Goal: Task Accomplishment & Management: Use online tool/utility

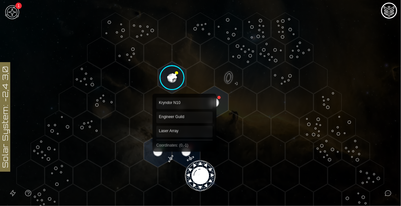
click at [185, 147] on polygon "Hex at coordinates 0,-1, clickable" at bounding box center [186, 151] width 28 height 32
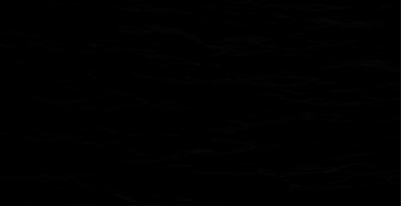
click at [185, 147] on image at bounding box center [186, 151] width 33 height 33
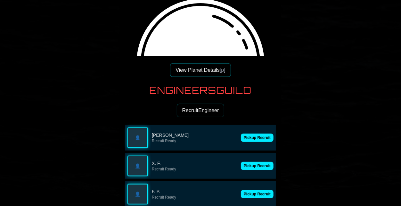
scroll to position [82, 0]
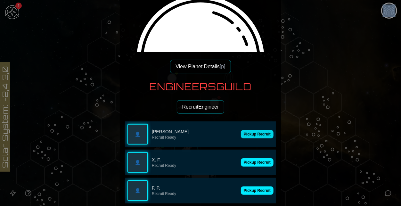
click at [259, 131] on button "Pickup Recruit" at bounding box center [257, 134] width 33 height 8
click at [259, 158] on button "Pickup Recruit" at bounding box center [257, 162] width 33 height 8
click at [259, 131] on div "👤 F. P. Recruit Ready" at bounding box center [200, 134] width 151 height 26
click at [259, 158] on button "Pickup Recruit" at bounding box center [257, 162] width 33 height 8
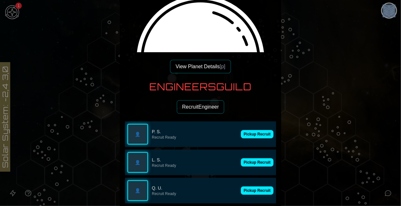
click at [259, 131] on button "Pickup Recruit" at bounding box center [257, 134] width 33 height 8
click at [259, 131] on div "👤 P. S. Recruit Ready" at bounding box center [200, 134] width 151 height 26
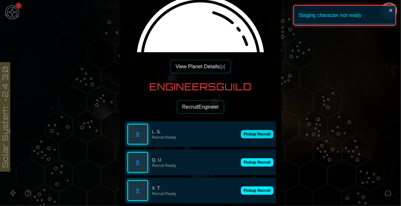
click at [259, 131] on button "Pickup Recruit" at bounding box center [257, 134] width 33 height 8
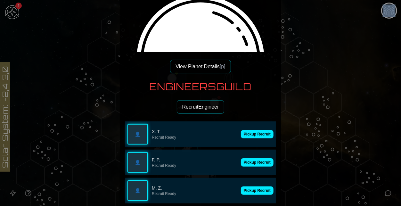
click at [259, 131] on button "Pickup Recruit" at bounding box center [257, 134] width 33 height 8
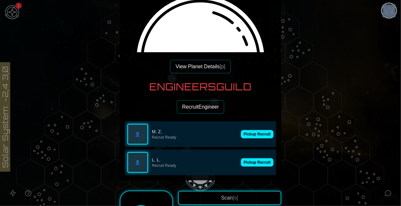
click at [259, 131] on button "Pickup Recruit" at bounding box center [257, 134] width 33 height 8
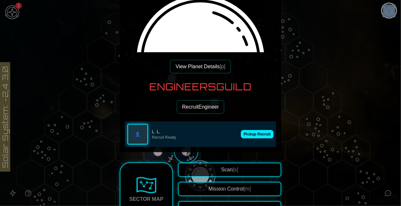
click at [259, 131] on button "Pickup Recruit" at bounding box center [257, 134] width 33 height 8
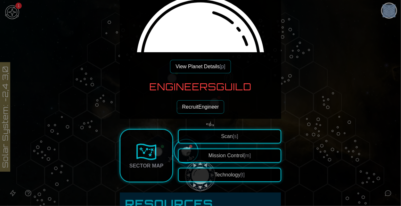
click at [198, 61] on button "View Planet Details [p]" at bounding box center [200, 66] width 61 height 13
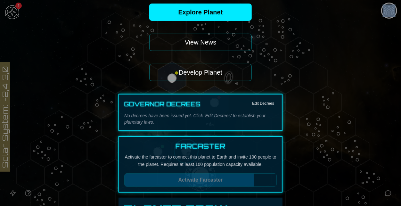
scroll to position [63, 0]
click at [197, 75] on button "Develop Planet" at bounding box center [200, 71] width 102 height 17
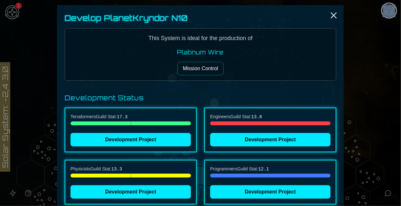
click at [197, 73] on button "Mission Control" at bounding box center [200, 68] width 46 height 13
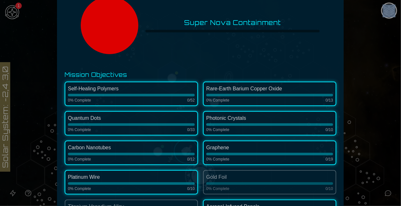
scroll to position [0, 0]
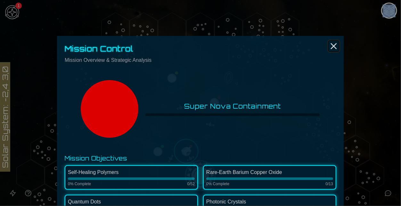
click at [337, 47] on icon "Close" at bounding box center [333, 46] width 10 height 10
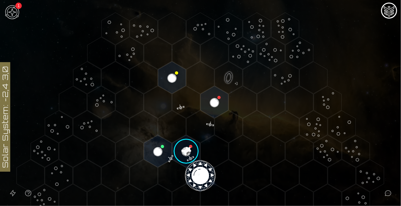
click at [190, 157] on image at bounding box center [186, 151] width 33 height 33
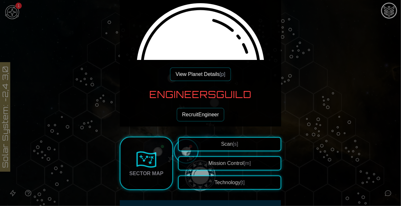
scroll to position [77, 0]
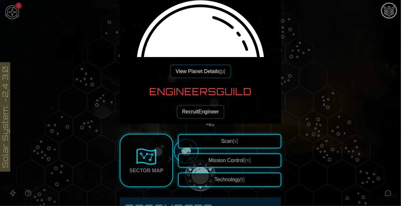
click at [213, 181] on button "Technology [t]" at bounding box center [229, 180] width 103 height 14
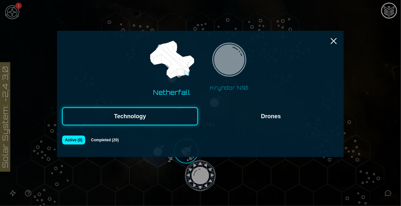
click at [236, 76] on img at bounding box center [229, 61] width 40 height 40
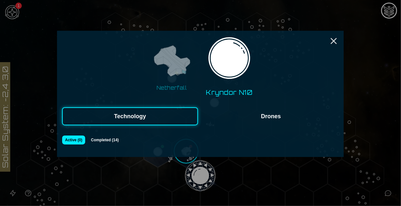
click at [101, 143] on button "Completed ( 14 )" at bounding box center [105, 139] width 34 height 9
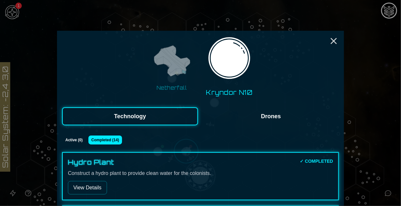
click at [287, 122] on button "Drones" at bounding box center [271, 116] width 136 height 18
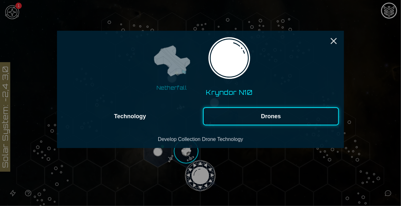
click at [129, 114] on button "Technology" at bounding box center [130, 116] width 136 height 18
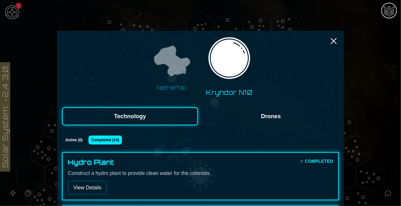
click at [248, 117] on button "Drones" at bounding box center [271, 116] width 136 height 18
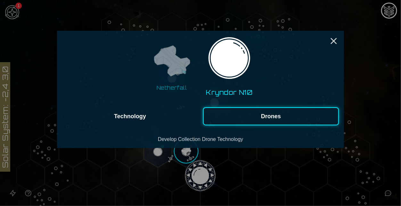
click at [181, 78] on img at bounding box center [171, 61] width 40 height 40
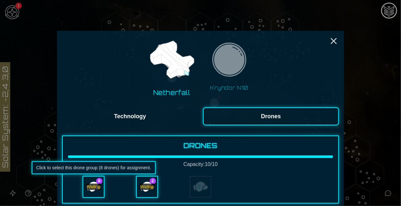
click at [102, 185] on div "Waiting" at bounding box center [93, 186] width 20 height 20
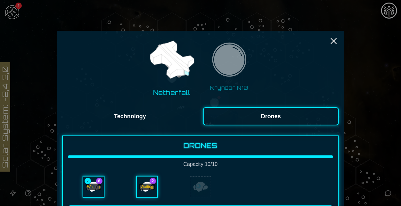
scroll to position [86, 0]
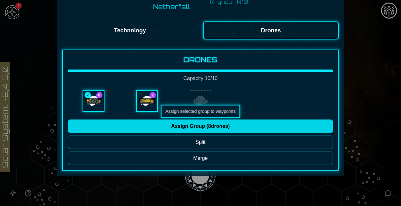
click at [219, 126] on button "Assign Group ( 8 drones)" at bounding box center [200, 125] width 265 height 13
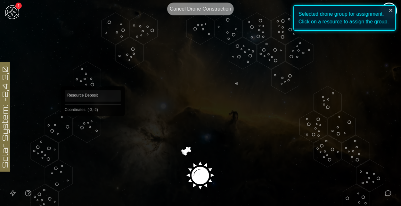
click at [92, 126] on polygon "Hex at coordinates -3,-2, clickable" at bounding box center [87, 126] width 28 height 32
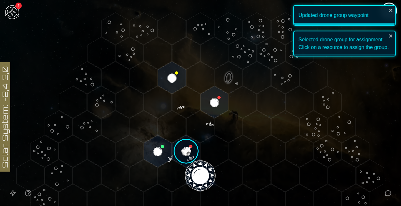
click at [187, 152] on image at bounding box center [186, 151] width 33 height 33
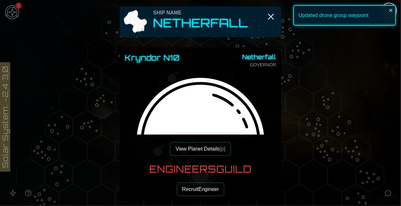
scroll to position [91, 0]
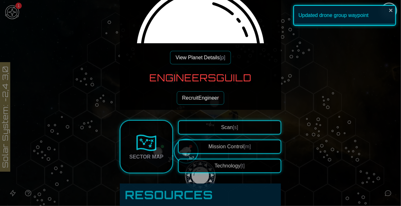
click at [226, 161] on button "Technology [t]" at bounding box center [229, 166] width 103 height 14
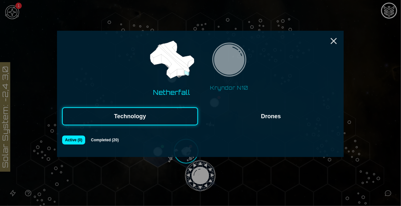
click at [262, 117] on button "Drones" at bounding box center [271, 116] width 136 height 18
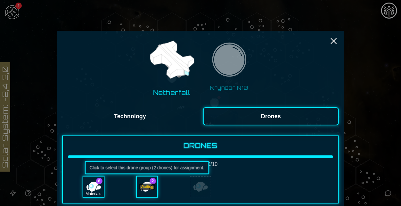
click at [143, 189] on div "Waiting" at bounding box center [146, 186] width 15 height 6
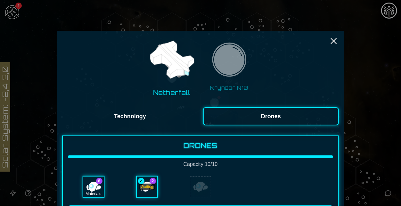
click at [153, 180] on div "Waiting" at bounding box center [147, 186] width 20 height 20
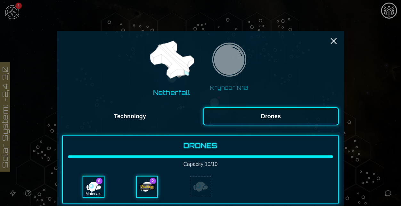
click at [153, 180] on div "Waiting" at bounding box center [147, 186] width 20 height 20
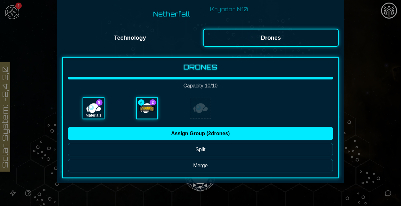
scroll to position [85, 0]
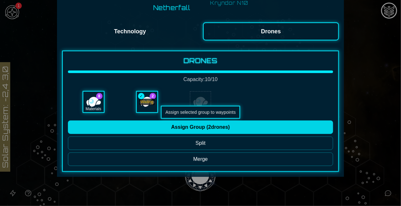
click at [199, 122] on button "Assign Group ( 2 drones)" at bounding box center [200, 126] width 265 height 13
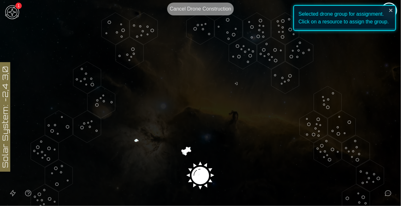
click at [199, 173] on image at bounding box center [200, 174] width 33 height 33
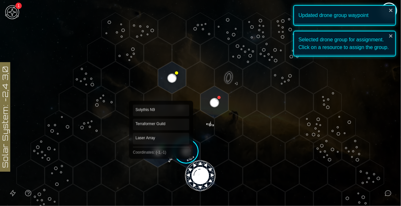
click at [161, 154] on polygon "Hex at coordinates -1,-1, clickable" at bounding box center [158, 151] width 28 height 32
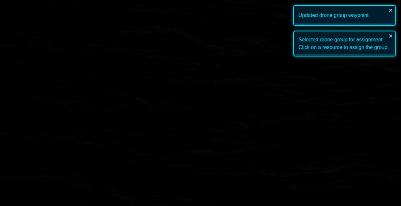
click at [161, 154] on image at bounding box center [158, 151] width 33 height 33
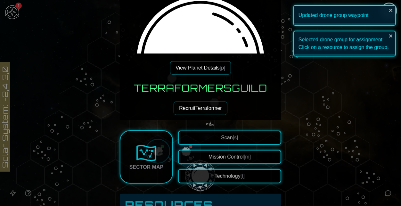
scroll to position [85, 0]
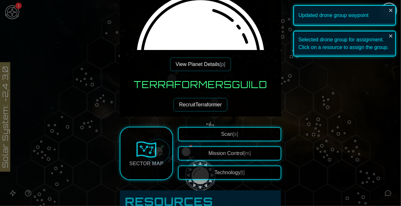
click at [214, 167] on button "Technology [t]" at bounding box center [229, 173] width 103 height 14
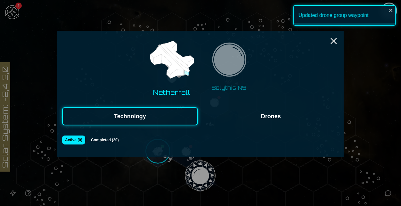
click at [239, 61] on img at bounding box center [229, 61] width 40 height 40
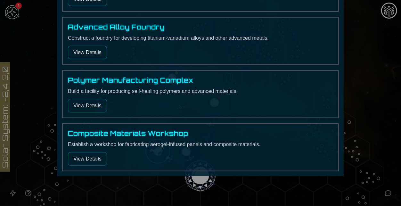
click at [87, 163] on button "View Details" at bounding box center [87, 158] width 39 height 13
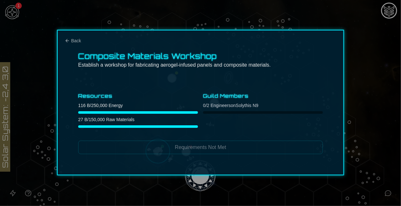
scroll to position [0, 0]
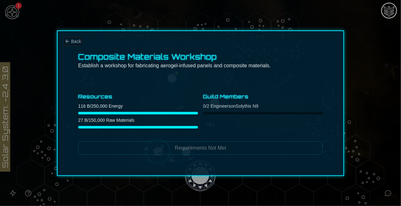
click at [77, 41] on span "Back" at bounding box center [76, 41] width 10 height 6
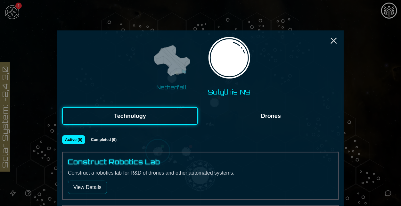
click at [181, 79] on img at bounding box center [171, 61] width 40 height 40
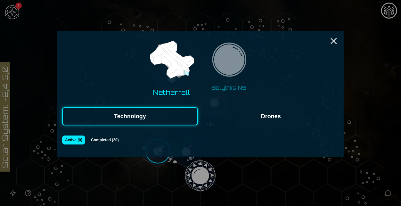
scroll to position [0, 0]
click at [335, 42] on line "Close" at bounding box center [333, 40] width 5 height 5
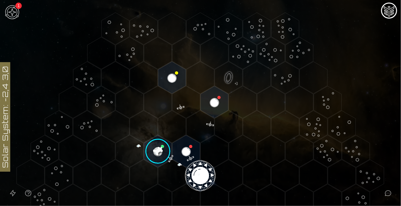
click at [161, 146] on image at bounding box center [158, 151] width 33 height 33
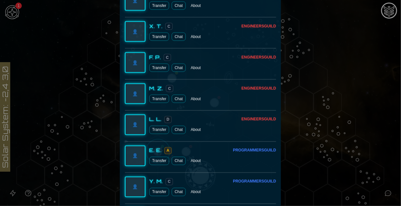
scroll to position [1716, 0]
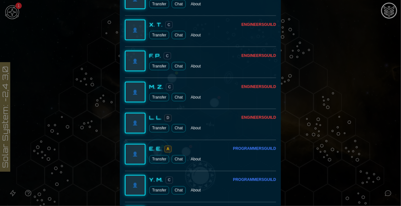
click at [158, 129] on button "Transfer" at bounding box center [159, 128] width 20 height 8
click at [156, 97] on button "Transfer" at bounding box center [159, 97] width 20 height 8
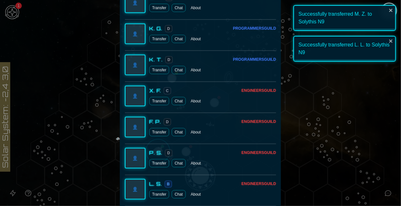
scroll to position [1494, 0]
click at [158, 103] on button "Transfer" at bounding box center [159, 101] width 20 height 8
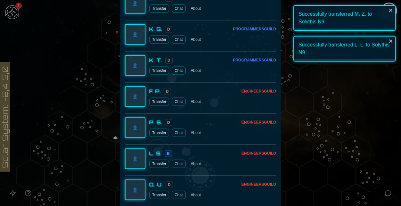
click at [158, 102] on button "Transfer" at bounding box center [159, 101] width 20 height 8
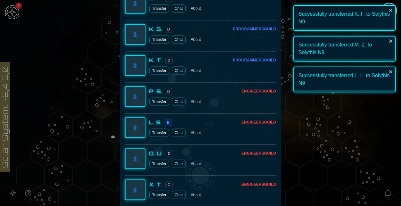
click at [158, 102] on button "Transfer" at bounding box center [159, 101] width 20 height 8
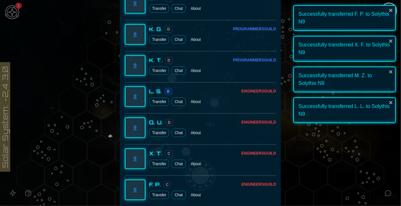
click at [158, 102] on button "Transfer" at bounding box center [159, 101] width 20 height 8
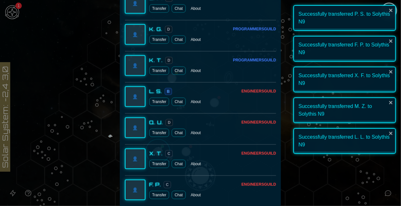
click at [158, 128] on button "Transfer" at bounding box center [159, 132] width 20 height 8
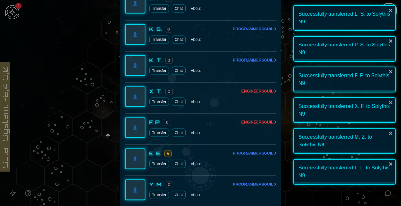
click at [158, 102] on button "Transfer" at bounding box center [159, 101] width 20 height 8
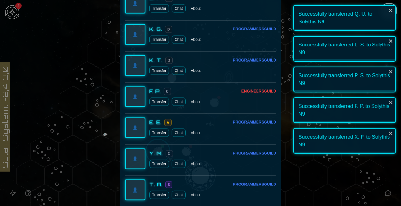
click at [158, 102] on button "Transfer" at bounding box center [159, 101] width 20 height 8
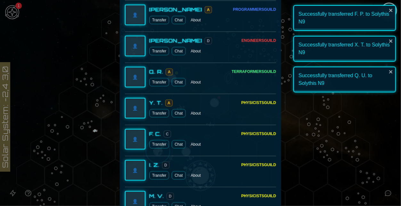
scroll to position [552, 0]
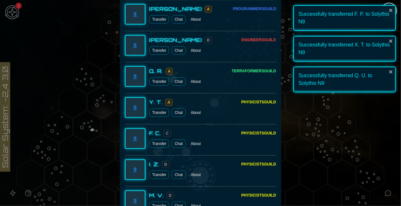
click at [330, 149] on div at bounding box center [200, 103] width 401 height 206
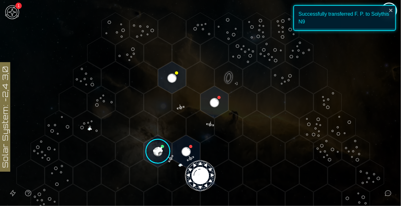
click at [165, 154] on image at bounding box center [158, 151] width 33 height 33
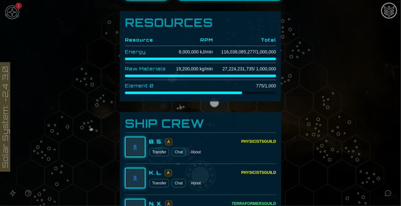
scroll to position [0, 0]
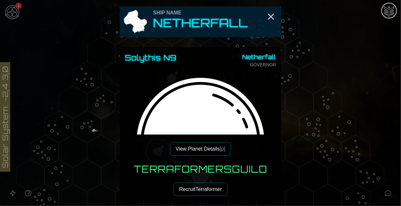
click at [202, 152] on button "View Planet Details [p]" at bounding box center [200, 148] width 61 height 13
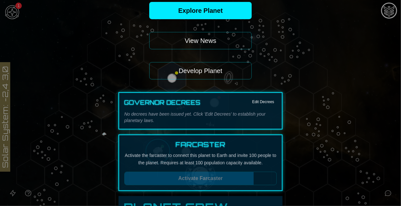
scroll to position [63, 0]
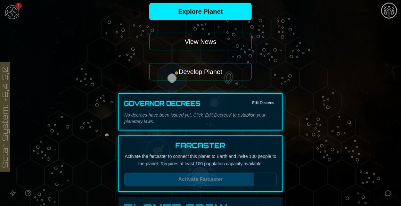
click at [209, 71] on button "Develop Planet" at bounding box center [200, 71] width 102 height 17
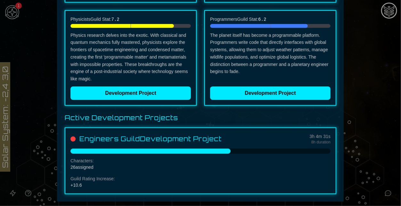
scroll to position [0, 0]
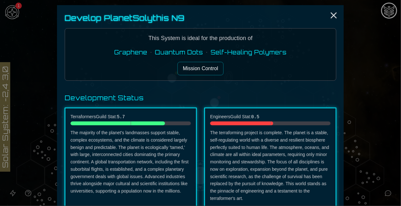
click at [189, 68] on button "Mission Control" at bounding box center [200, 68] width 46 height 13
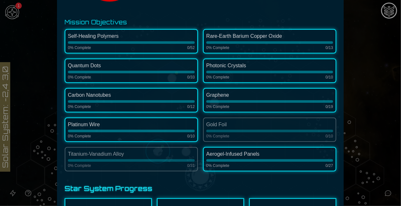
scroll to position [60, 0]
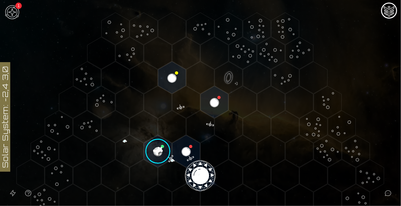
click at [158, 149] on image at bounding box center [158, 151] width 33 height 33
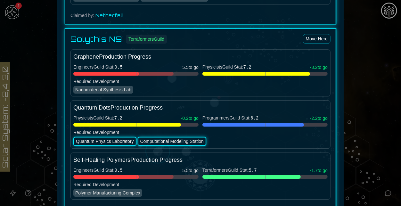
scroll to position [718, 0]
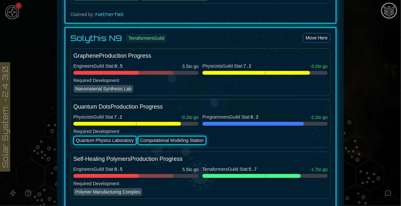
click at [357, 170] on div at bounding box center [200, 103] width 401 height 206
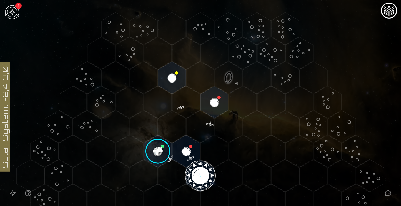
click at [157, 155] on image at bounding box center [158, 151] width 33 height 33
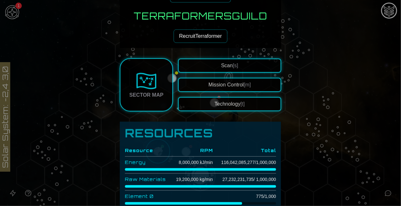
scroll to position [154, 0]
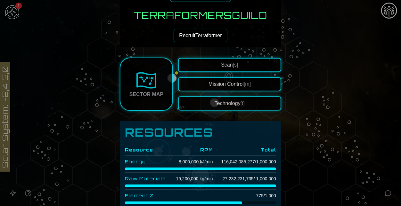
click at [210, 105] on button "Technology [t]" at bounding box center [229, 103] width 103 height 14
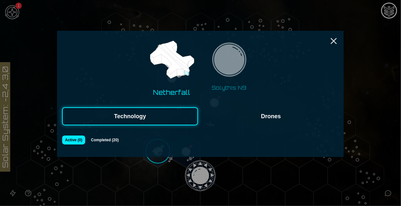
click at [234, 60] on img at bounding box center [229, 61] width 40 height 40
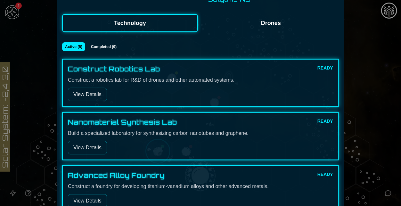
click at [90, 95] on button "View Details" at bounding box center [87, 94] width 39 height 13
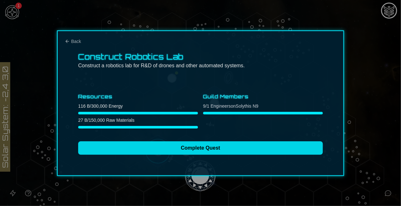
click at [227, 153] on button "Complete Quest" at bounding box center [200, 147] width 245 height 13
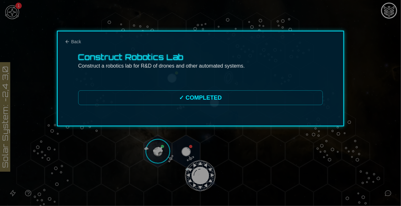
scroll to position [0, 0]
click at [70, 44] on button "Back" at bounding box center [73, 41] width 16 height 6
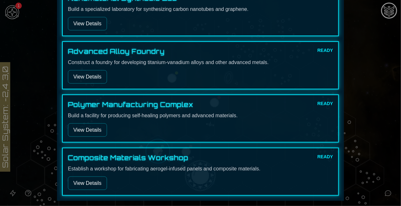
scroll to position [189, 0]
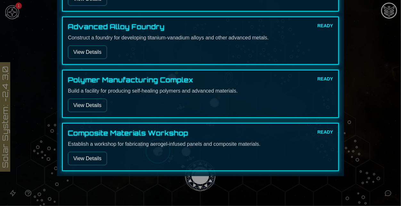
click at [82, 164] on button "View Details" at bounding box center [87, 158] width 39 height 13
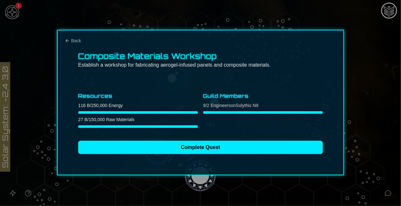
scroll to position [0, 0]
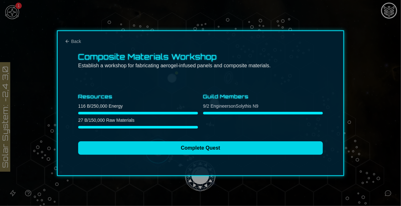
click at [194, 145] on button "Complete Quest" at bounding box center [200, 147] width 245 height 13
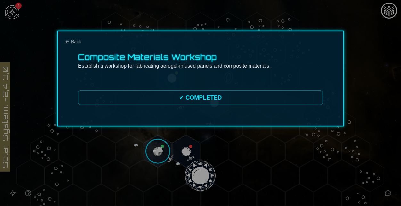
scroll to position [0, 0]
click at [74, 43] on span "Back" at bounding box center [76, 41] width 10 height 6
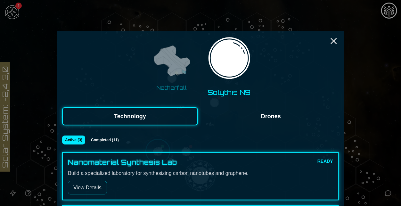
click at [88, 191] on button "View Details" at bounding box center [87, 187] width 39 height 13
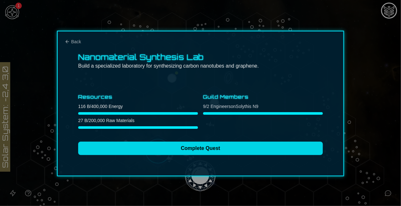
click at [224, 146] on button "Complete Quest" at bounding box center [200, 148] width 245 height 13
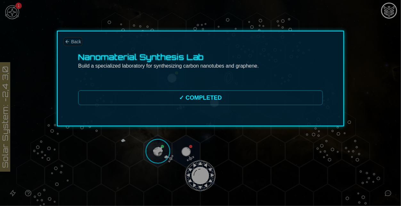
click at [74, 41] on span "Back" at bounding box center [76, 41] width 10 height 6
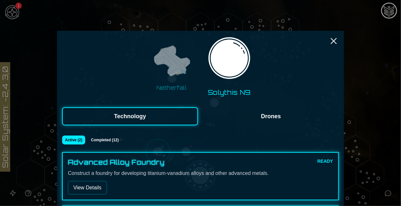
click at [82, 190] on button "View Details" at bounding box center [87, 187] width 39 height 13
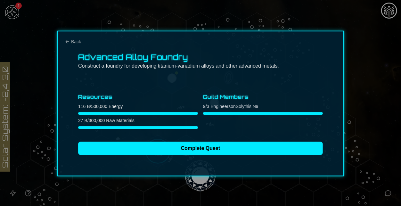
click at [173, 155] on div "Advanced Alloy Foundry Construct a foundry for developing titanium-vanadium all…" at bounding box center [200, 103] width 287 height 145
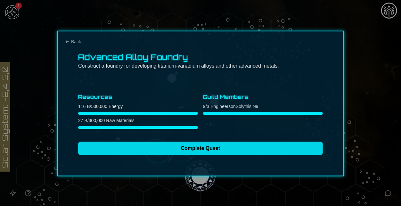
click at [167, 150] on button "Complete Quest" at bounding box center [200, 148] width 245 height 13
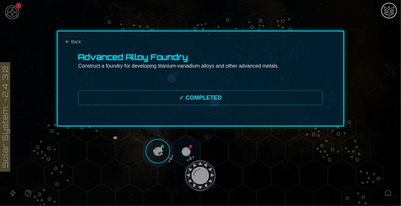
click at [77, 43] on span "Back" at bounding box center [76, 41] width 10 height 6
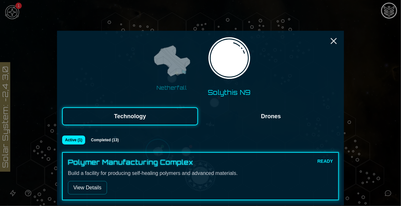
scroll to position [29, 0]
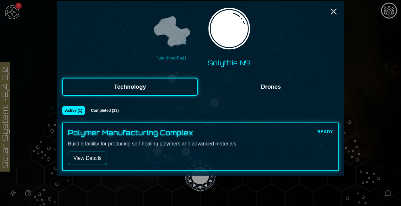
click at [95, 152] on button "View Details" at bounding box center [87, 157] width 39 height 13
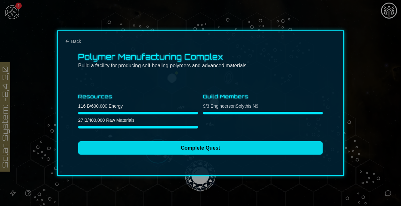
click at [200, 153] on button "Complete Quest" at bounding box center [200, 147] width 245 height 13
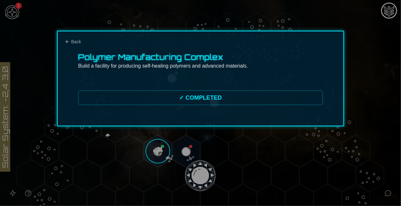
scroll to position [0, 0]
click at [72, 43] on span "Back" at bounding box center [76, 41] width 10 height 6
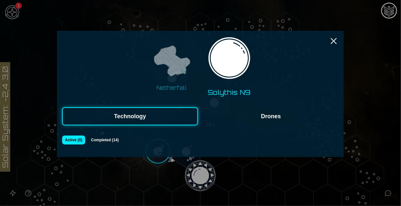
click at [240, 67] on img at bounding box center [229, 60] width 49 height 49
click at [147, 75] on button "Netherfall" at bounding box center [172, 66] width 50 height 55
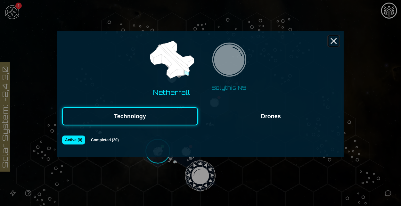
click at [332, 39] on icon "Close" at bounding box center [333, 41] width 10 height 10
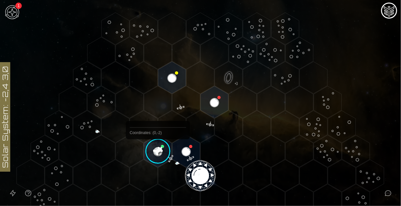
click at [157, 154] on image at bounding box center [158, 151] width 33 height 33
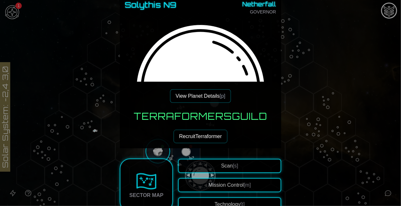
scroll to position [59, 0]
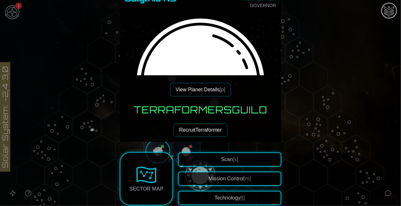
click at [213, 84] on button "View Planet Details [p]" at bounding box center [200, 89] width 61 height 13
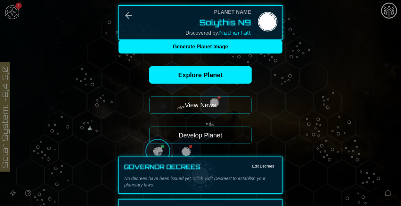
scroll to position [26, 0]
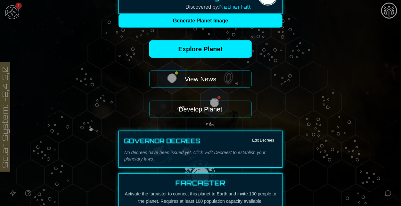
click at [216, 110] on button "Develop Planet" at bounding box center [200, 109] width 102 height 17
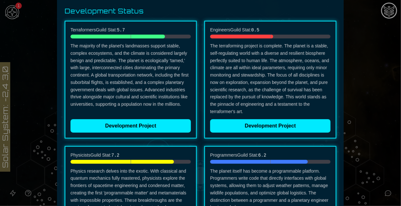
scroll to position [89, 0]
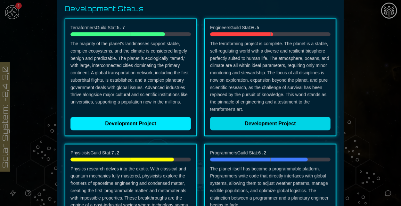
click at [226, 121] on button "Development Project" at bounding box center [270, 123] width 120 height 13
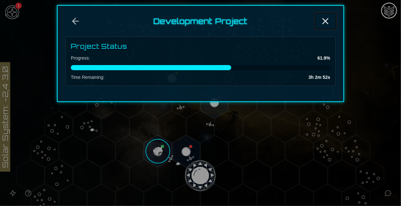
click at [327, 19] on line "Close" at bounding box center [325, 21] width 5 height 5
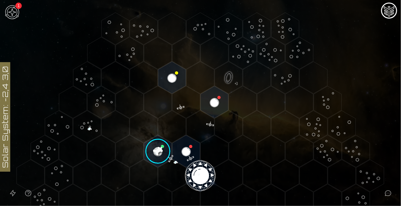
click at [164, 156] on image at bounding box center [158, 151] width 33 height 33
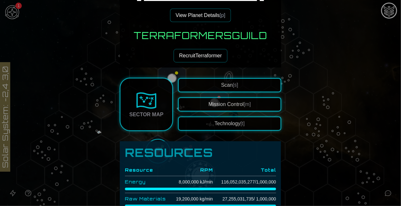
scroll to position [135, 0]
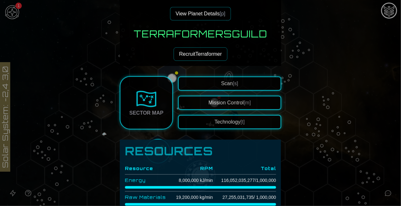
click at [216, 123] on button "Technology [t]" at bounding box center [229, 122] width 103 height 14
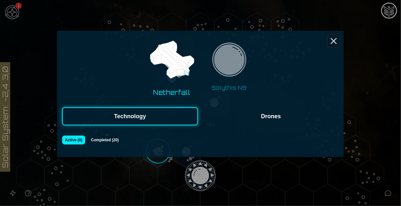
click at [328, 40] on icon "Close" at bounding box center [333, 41] width 10 height 10
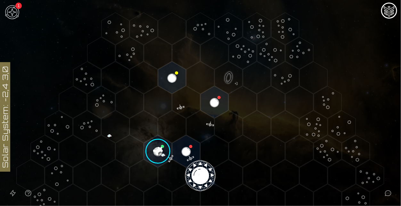
click at [170, 75] on polygon "Hex at coordinates 1,-4, clickable" at bounding box center [172, 77] width 28 height 32
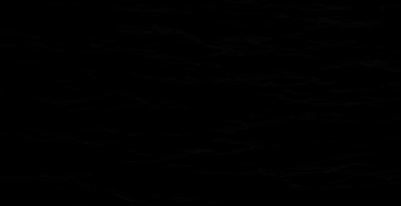
click at [170, 75] on image at bounding box center [172, 77] width 33 height 33
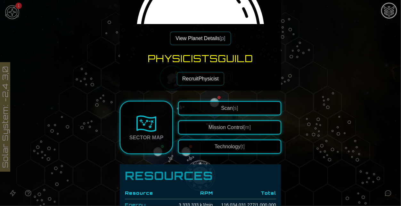
scroll to position [111, 0]
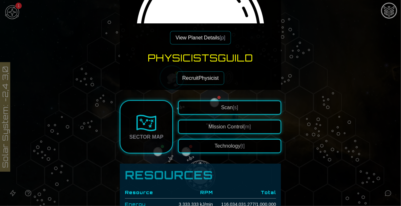
click at [215, 147] on button "Technology [t]" at bounding box center [229, 146] width 103 height 14
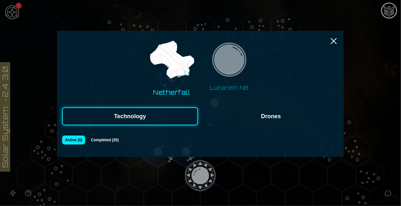
click at [231, 70] on img at bounding box center [229, 61] width 40 height 40
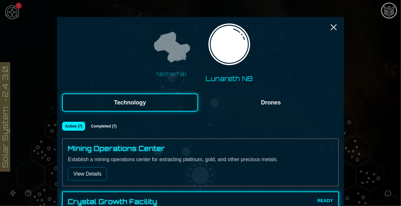
scroll to position [15, 0]
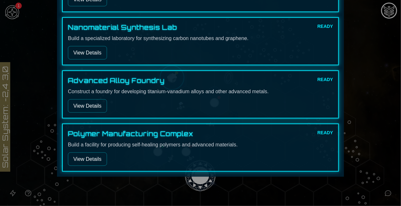
click at [93, 157] on button "View Details" at bounding box center [87, 158] width 39 height 13
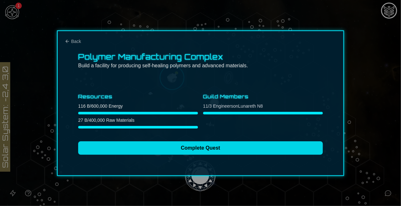
click at [197, 143] on button "Complete Quest" at bounding box center [200, 147] width 245 height 13
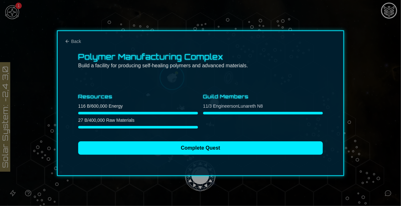
scroll to position [0, 0]
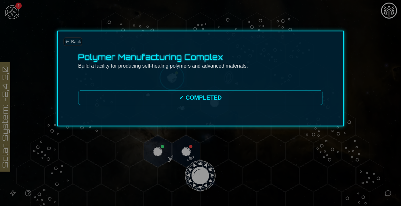
click at [72, 39] on span "Back" at bounding box center [76, 41] width 10 height 6
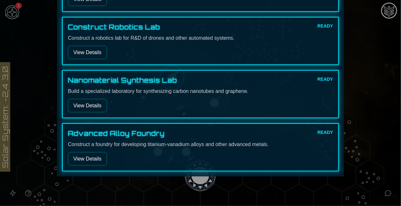
click at [95, 155] on button "View Details" at bounding box center [87, 158] width 39 height 13
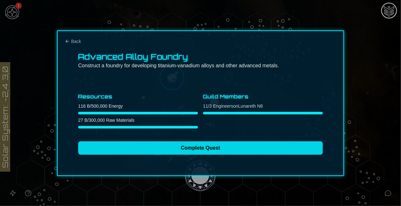
click at [166, 142] on button "Complete Quest" at bounding box center [200, 147] width 245 height 13
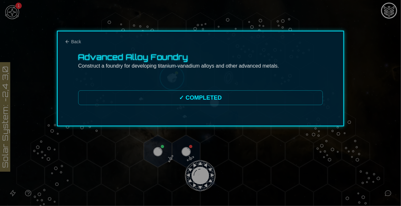
scroll to position [0, 0]
click at [69, 44] on icon "Back" at bounding box center [67, 41] width 5 height 5
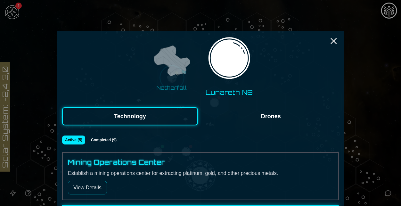
scroll to position [241, 0]
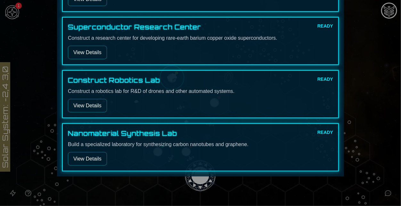
click at [87, 152] on button "View Details" at bounding box center [87, 158] width 39 height 13
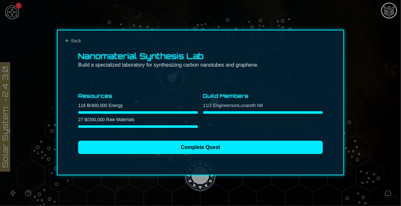
scroll to position [0, 0]
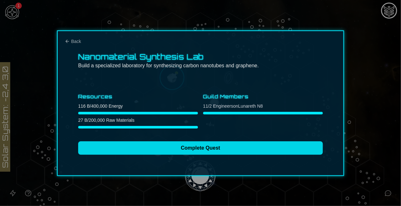
click at [145, 141] on button "Complete Quest" at bounding box center [200, 147] width 245 height 13
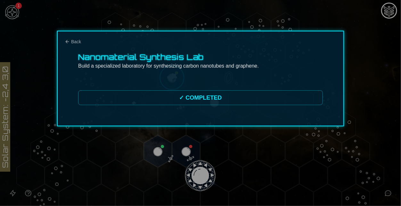
scroll to position [0, 0]
click at [70, 43] on button "Back" at bounding box center [73, 41] width 16 height 6
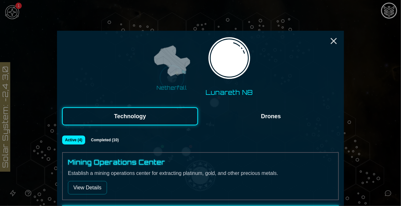
scroll to position [189, 0]
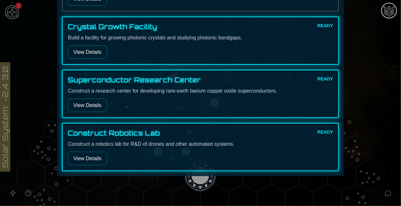
click at [81, 160] on button "View Details" at bounding box center [87, 158] width 39 height 13
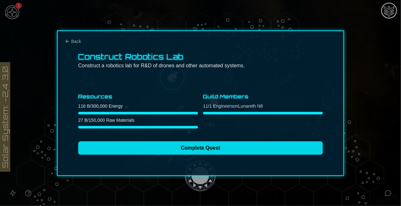
click at [150, 152] on button "Complete Quest" at bounding box center [200, 147] width 245 height 13
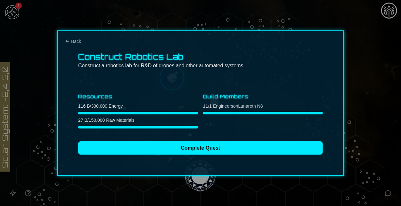
scroll to position [0, 0]
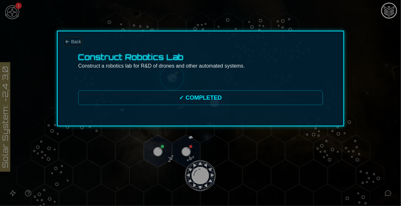
click at [71, 44] on span "Back" at bounding box center [76, 41] width 10 height 6
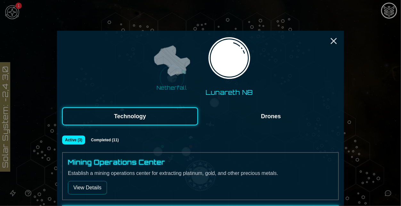
scroll to position [135, 0]
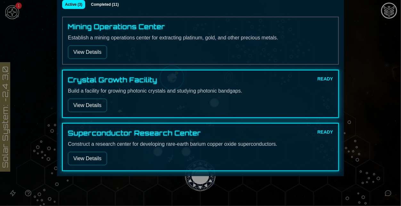
click at [90, 150] on div "Superconductor Research Center READY Construct a research center for developing…" at bounding box center [200, 147] width 265 height 36
click at [92, 157] on button "View Details" at bounding box center [87, 158] width 39 height 13
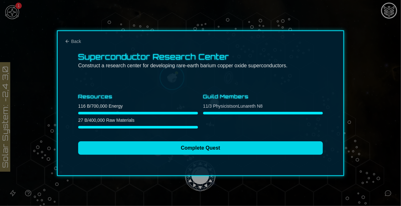
click at [174, 151] on button "Complete Quest" at bounding box center [200, 147] width 245 height 13
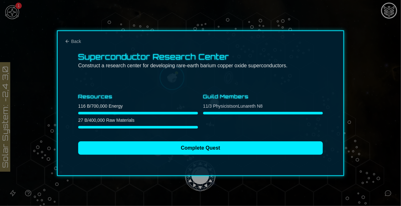
scroll to position [0, 0]
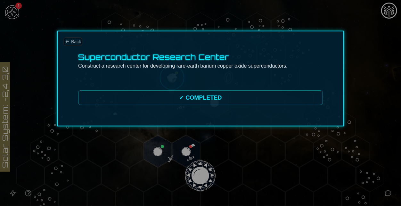
click at [70, 41] on button "Back" at bounding box center [73, 41] width 16 height 6
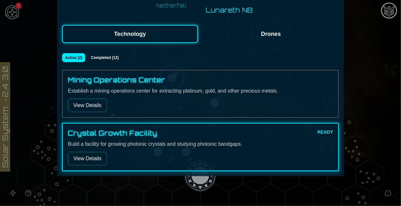
click at [92, 157] on button "View Details" at bounding box center [87, 158] width 39 height 13
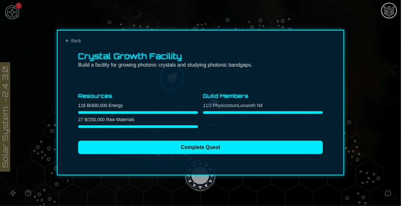
scroll to position [0, 0]
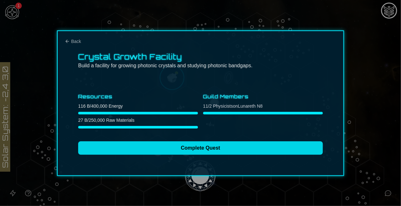
click at [181, 150] on button "Complete Quest" at bounding box center [200, 147] width 245 height 13
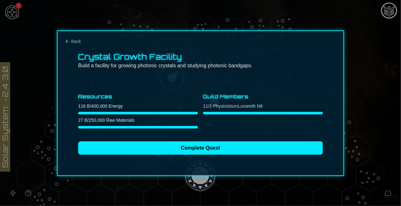
scroll to position [0, 0]
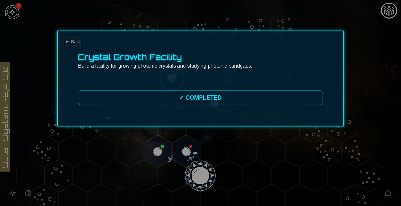
click at [75, 41] on span "Back" at bounding box center [76, 41] width 10 height 6
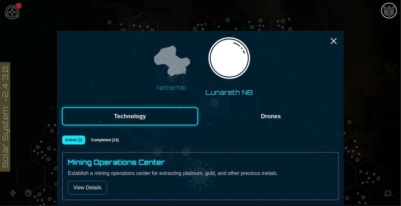
scroll to position [29, 0]
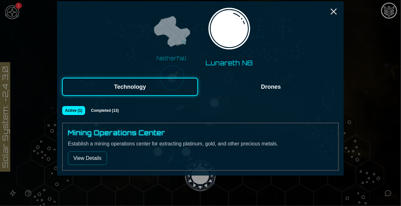
click at [91, 153] on button "View Details" at bounding box center [87, 157] width 39 height 13
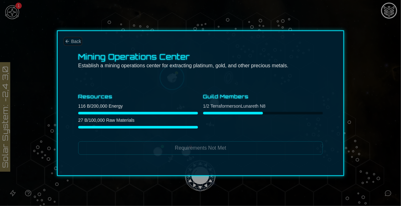
click at [78, 40] on span "Back" at bounding box center [76, 41] width 10 height 6
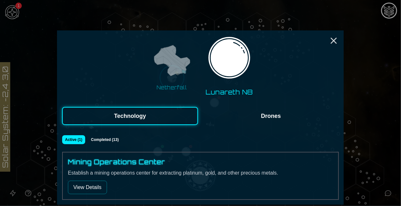
click at [159, 71] on img at bounding box center [171, 61] width 40 height 40
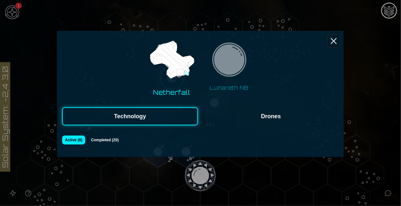
click at [335, 37] on icon "Close" at bounding box center [333, 41] width 10 height 10
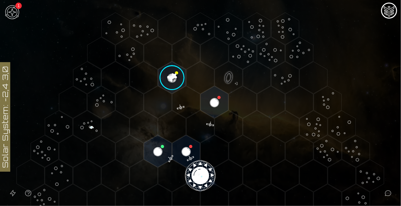
click at [174, 68] on image at bounding box center [172, 77] width 33 height 33
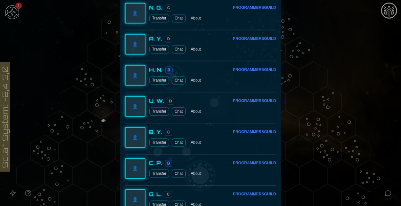
scroll to position [1923, 0]
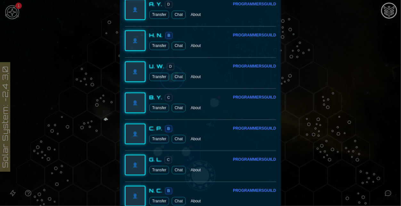
click at [348, 83] on div at bounding box center [200, 103] width 401 height 206
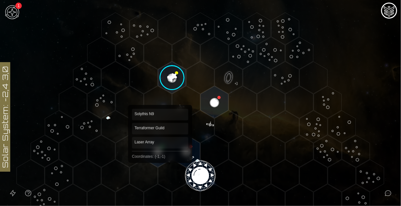
click at [159, 158] on polygon "Hex at coordinates -1,-1, clickable" at bounding box center [158, 151] width 28 height 32
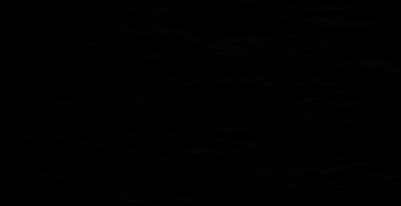
click at [159, 158] on image at bounding box center [158, 151] width 33 height 33
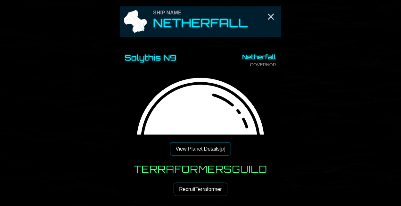
click at [213, 193] on button "Recruit Terraformer" at bounding box center [200, 188] width 53 height 13
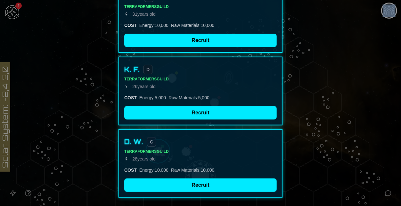
scroll to position [95, 0]
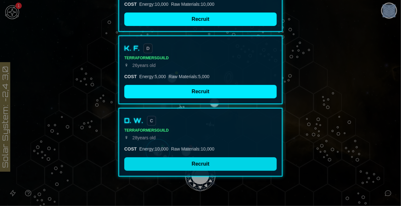
click at [219, 160] on button "Recruit" at bounding box center [200, 163] width 152 height 13
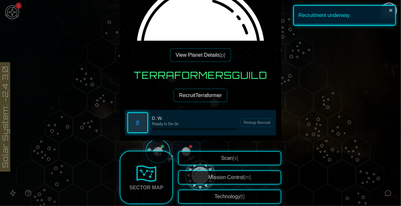
scroll to position [99, 0]
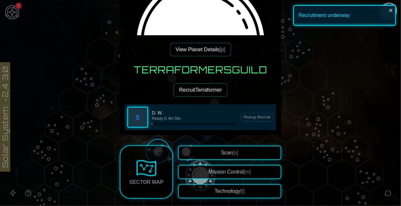
click at [191, 92] on button "Recruit Terraformer" at bounding box center [200, 89] width 53 height 13
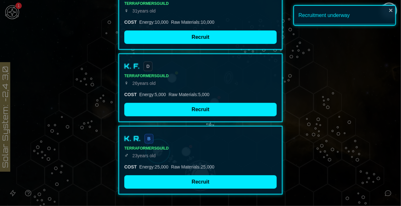
scroll to position [95, 0]
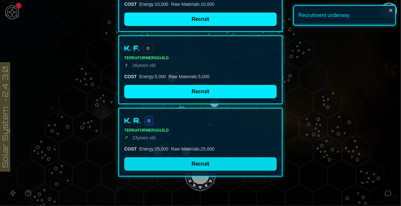
click at [207, 157] on button "Recruit" at bounding box center [200, 163] width 152 height 13
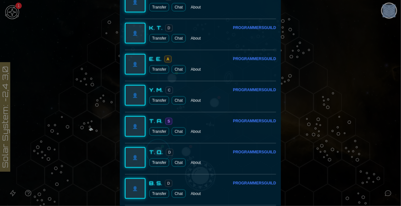
scroll to position [1576, 0]
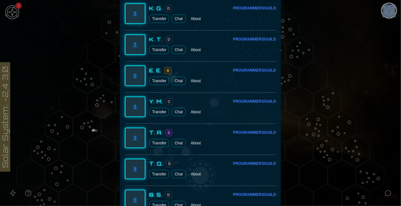
click at [154, 129] on div "T. A." at bounding box center [155, 132] width 13 height 8
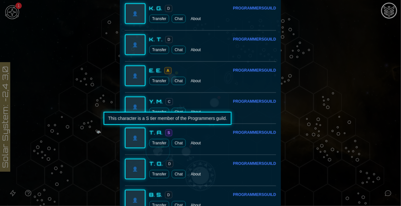
click at [170, 131] on span "S" at bounding box center [168, 132] width 7 height 7
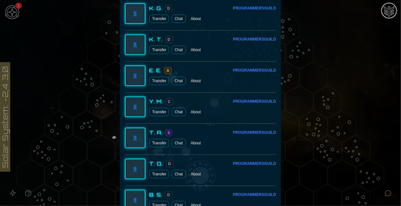
click at [169, 129] on span "S" at bounding box center [168, 132] width 7 height 7
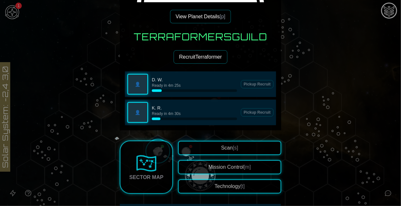
scroll to position [0, 0]
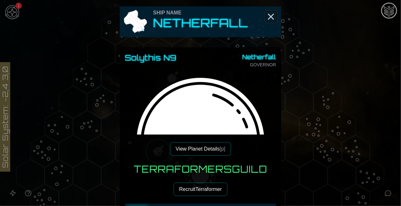
click at [270, 15] on line "Close" at bounding box center [270, 16] width 5 height 5
